Goal: Task Accomplishment & Management: Complete application form

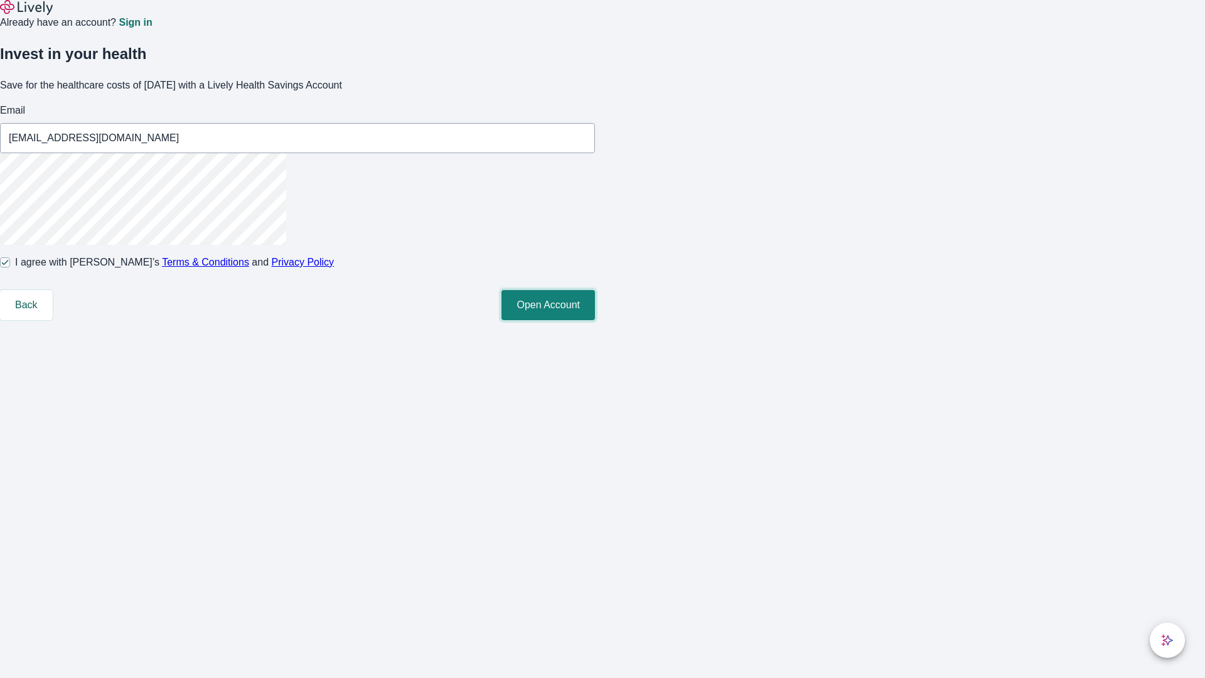
click at [595, 320] on button "Open Account" at bounding box center [549, 305] width 94 height 30
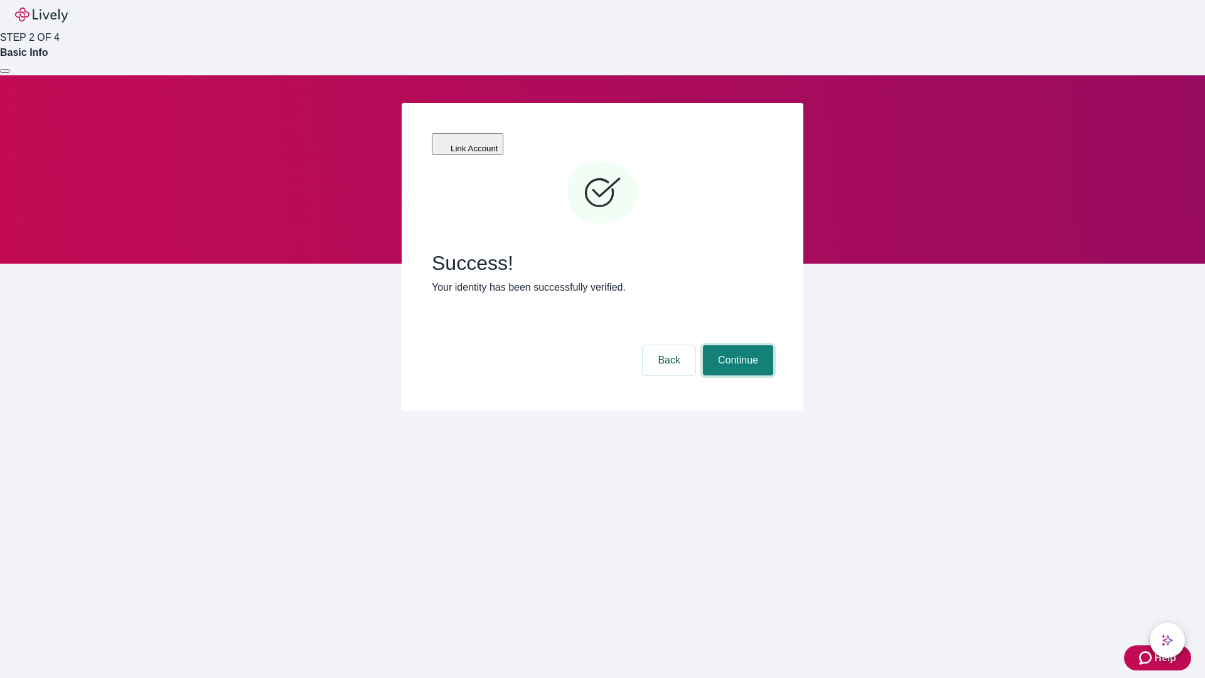
click at [736, 345] on button "Continue" at bounding box center [738, 360] width 70 height 30
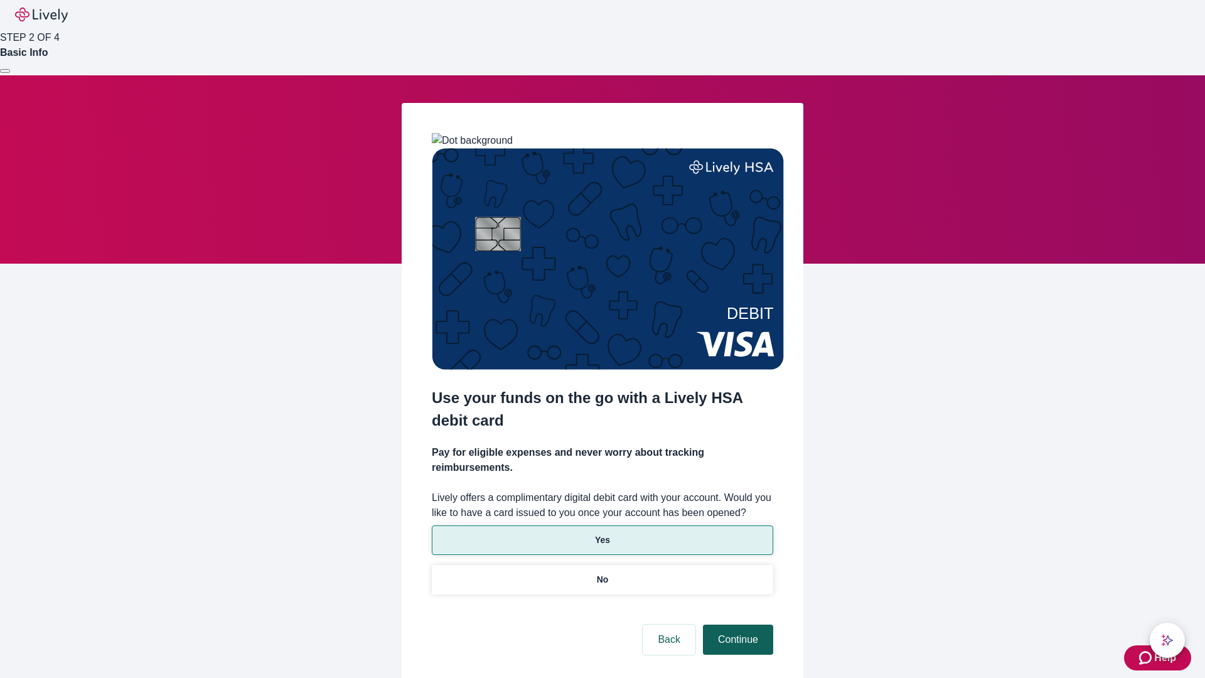
click at [602, 573] on p "No" at bounding box center [603, 579] width 12 height 13
click at [736, 625] on button "Continue" at bounding box center [738, 640] width 70 height 30
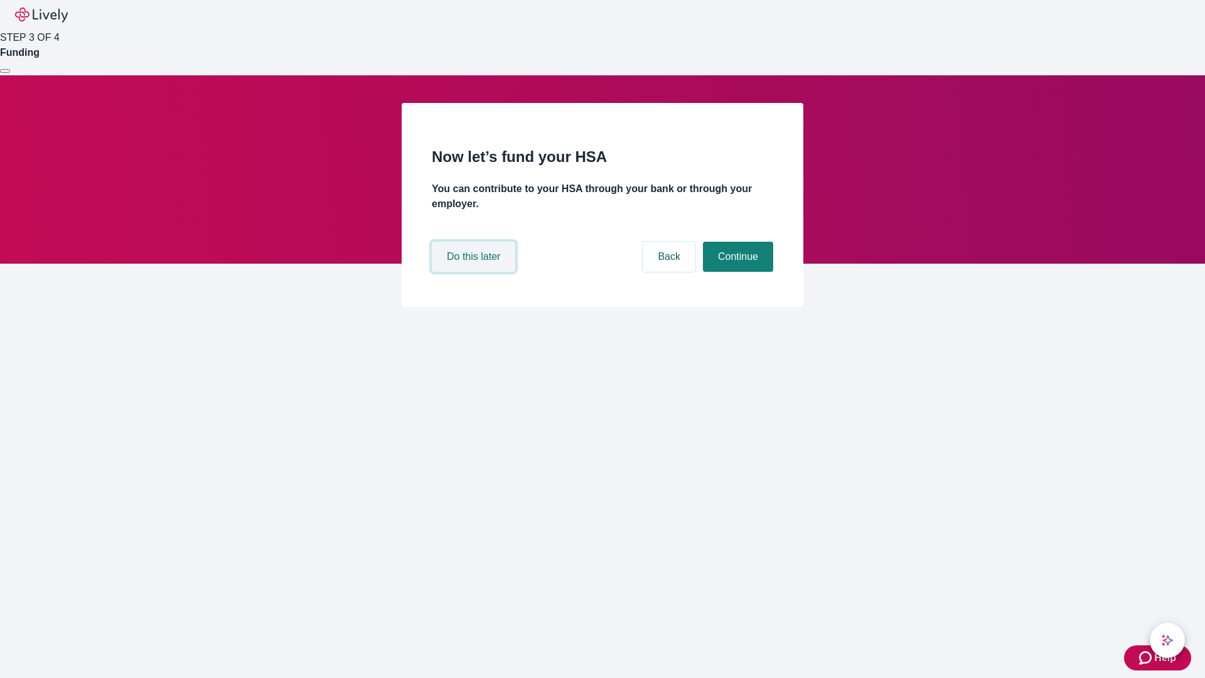
click at [475, 272] on button "Do this later" at bounding box center [474, 257] width 84 height 30
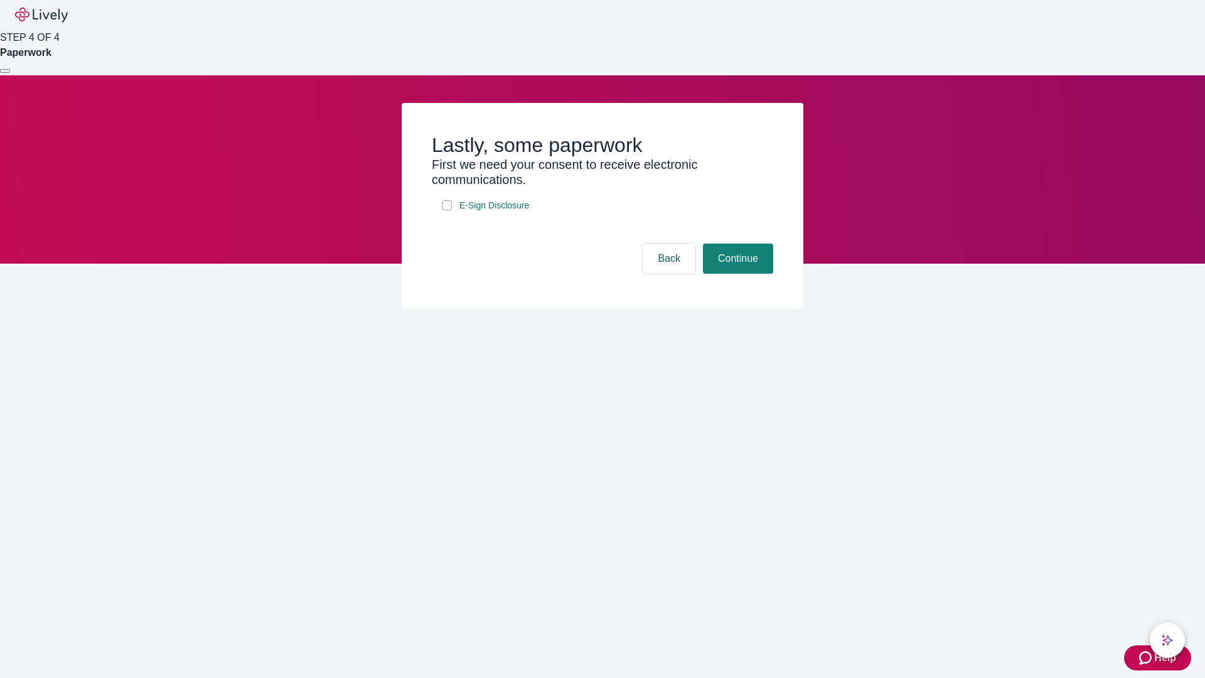
click at [447, 210] on input "E-Sign Disclosure" at bounding box center [447, 205] width 10 height 10
checkbox input "true"
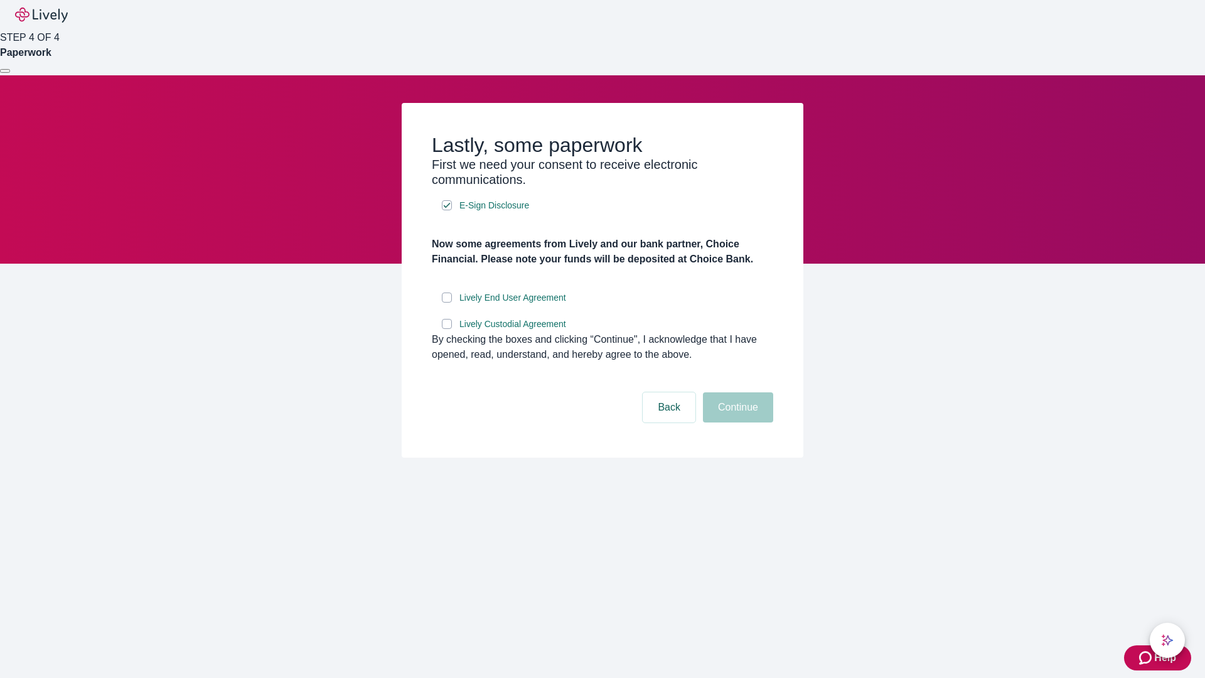
click at [447, 303] on input "Lively End User Agreement" at bounding box center [447, 298] width 10 height 10
checkbox input "true"
click at [447, 329] on input "Lively Custodial Agreement" at bounding box center [447, 324] width 10 height 10
checkbox input "true"
click at [736, 423] on button "Continue" at bounding box center [738, 407] width 70 height 30
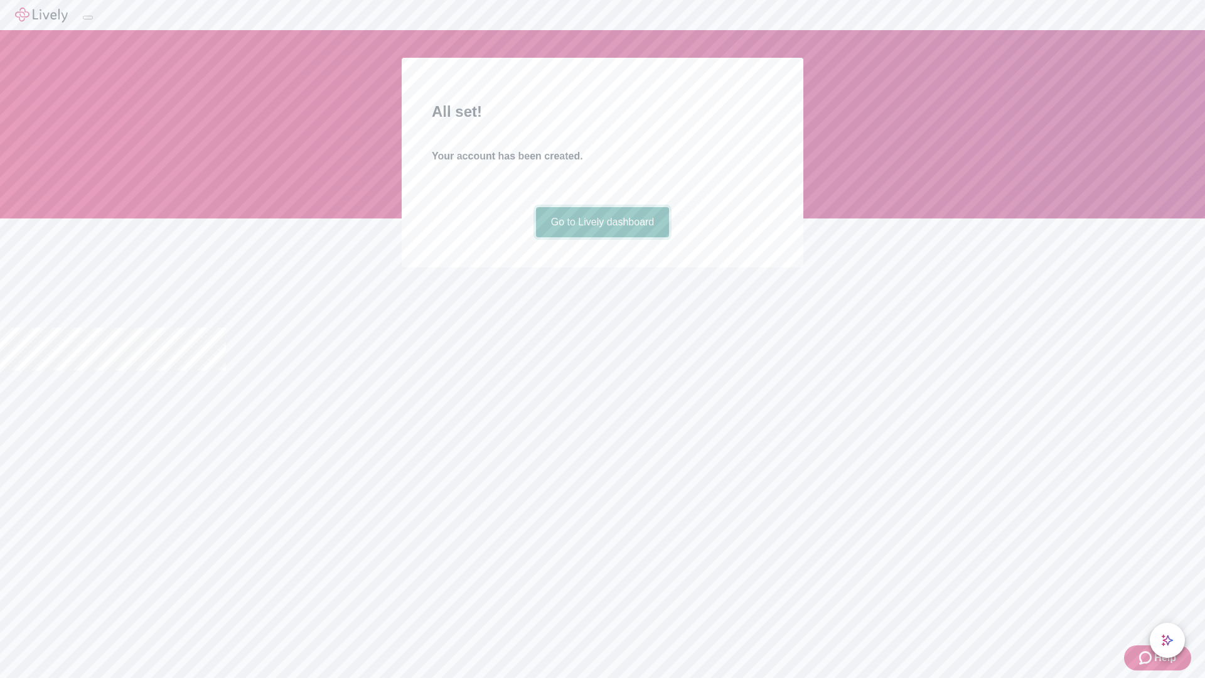
click at [602, 237] on link "Go to Lively dashboard" at bounding box center [603, 222] width 134 height 30
